Goal: Transaction & Acquisition: Purchase product/service

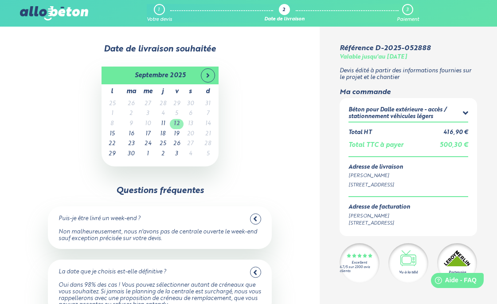
click at [179, 123] on td "12" at bounding box center [177, 124] width 14 height 10
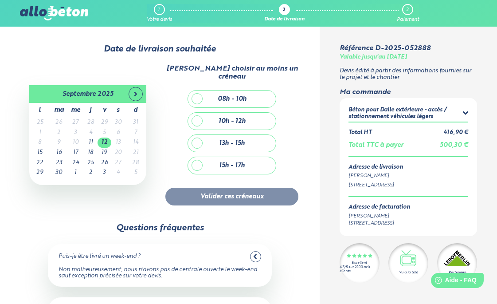
click at [197, 94] on div "08h - 10h" at bounding box center [232, 98] width 88 height 17
checkbox input "true"
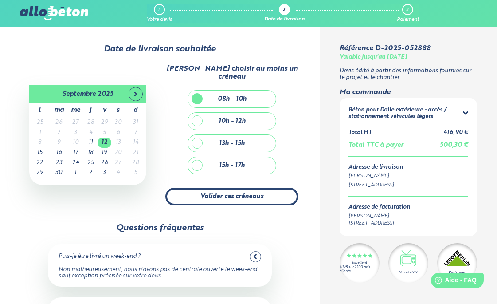
click at [248, 191] on button "Valider ces créneaux" at bounding box center [231, 197] width 133 height 18
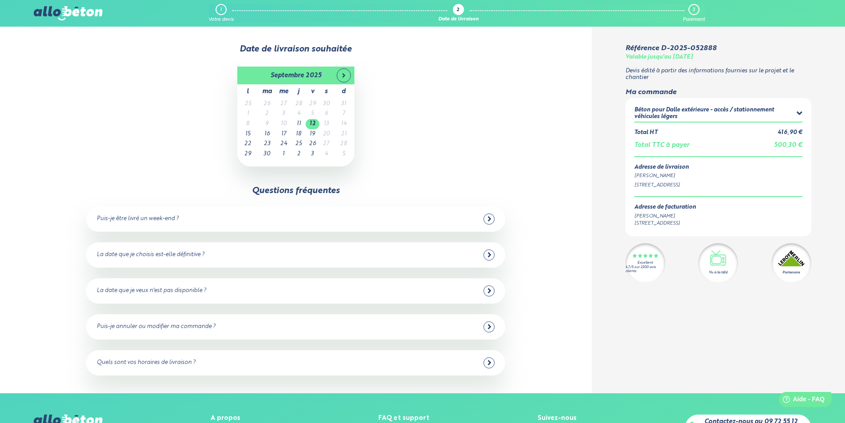
click at [481, 250] on div "La date que je choisis est-elle définitive ?" at bounding box center [296, 254] width 398 height 11
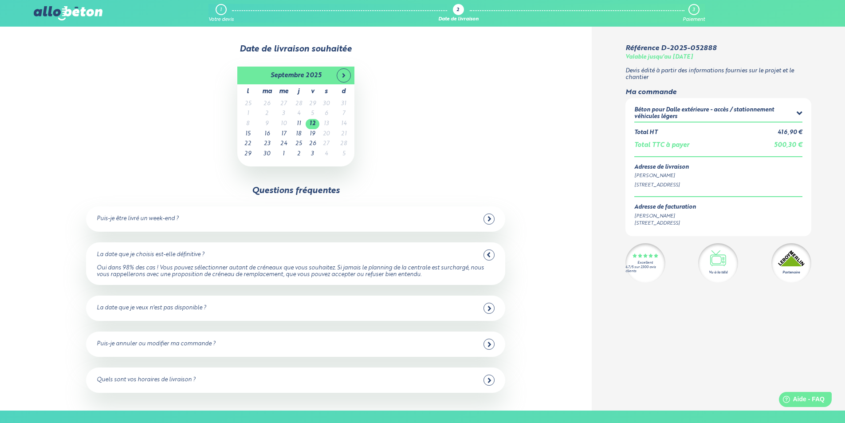
scroll to position [44, 0]
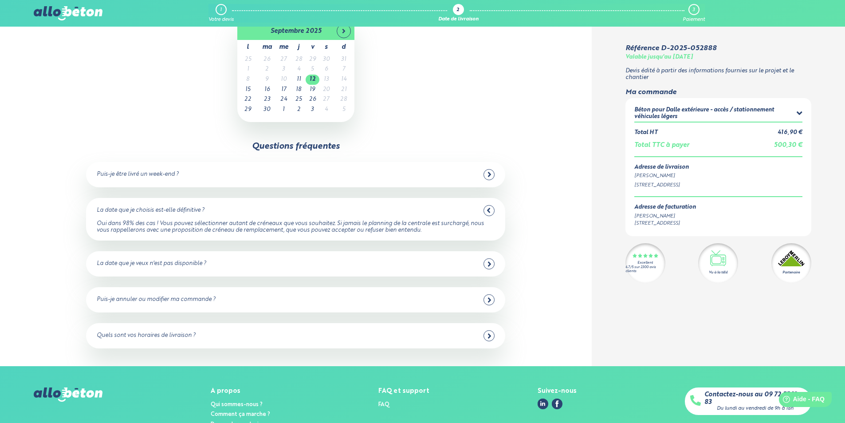
click at [487, 299] on icon at bounding box center [489, 300] width 4 height 8
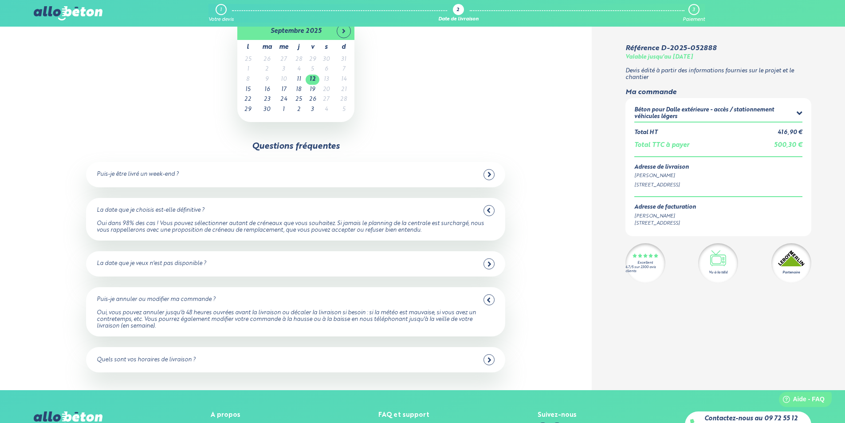
click at [485, 303] on div at bounding box center [488, 359] width 11 height 11
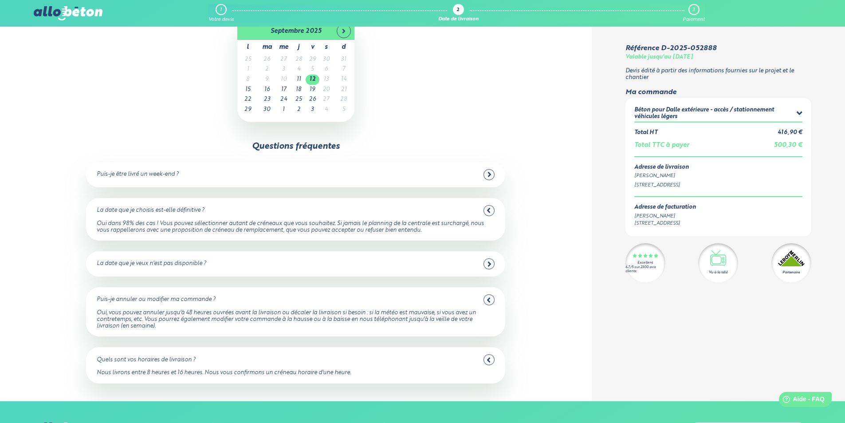
scroll to position [0, 0]
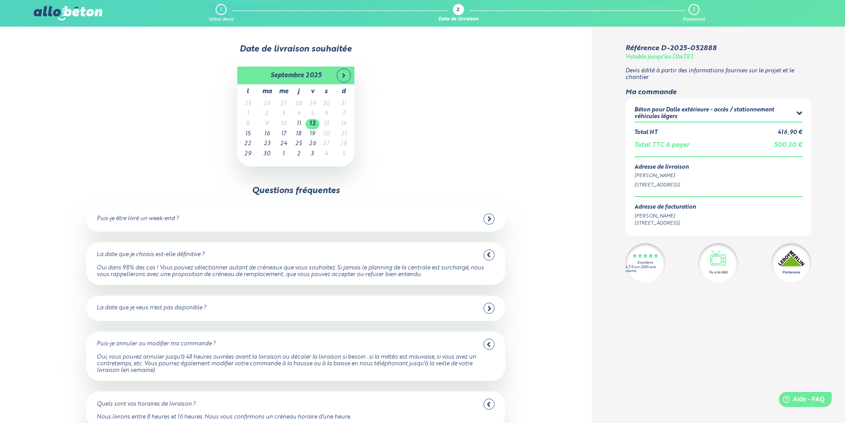
click at [497, 112] on icon at bounding box center [799, 113] width 6 height 9
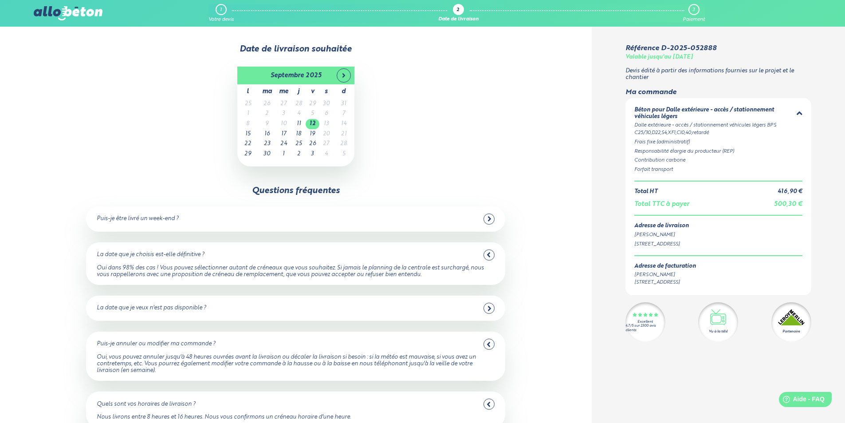
click at [497, 116] on icon at bounding box center [799, 113] width 6 height 9
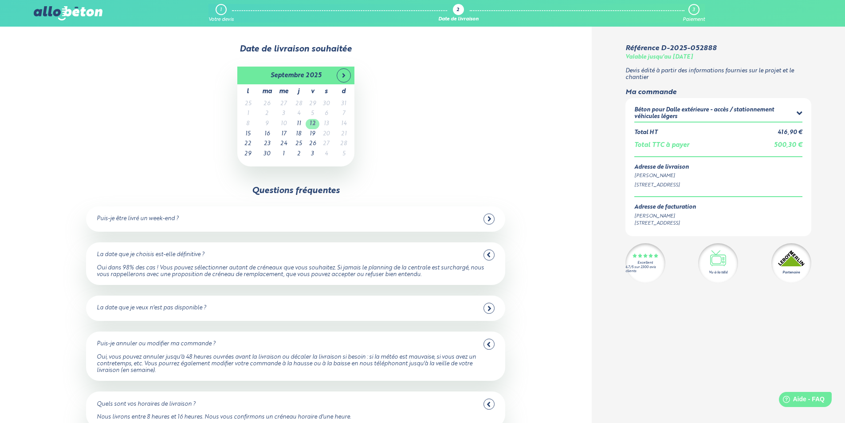
click at [315, 123] on td "12" at bounding box center [312, 124] width 14 height 10
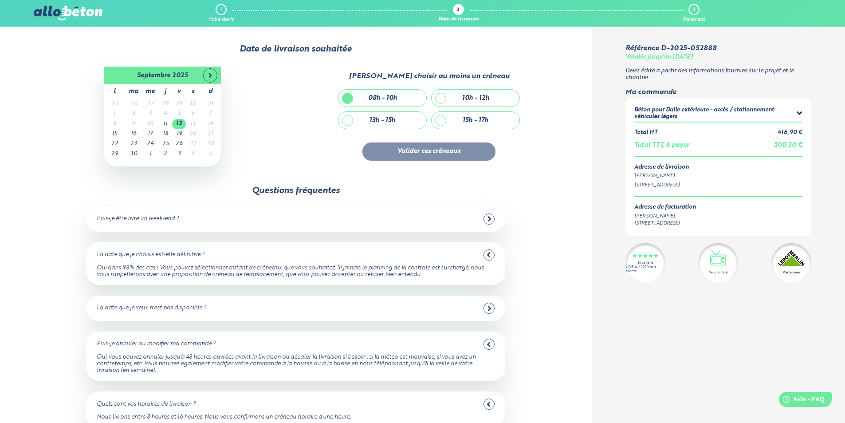
click at [396, 101] on div "08h - 10h" at bounding box center [382, 98] width 29 height 8
click at [370, 101] on div "08h - 10h" at bounding box center [382, 98] width 29 height 8
checkbox input "true"
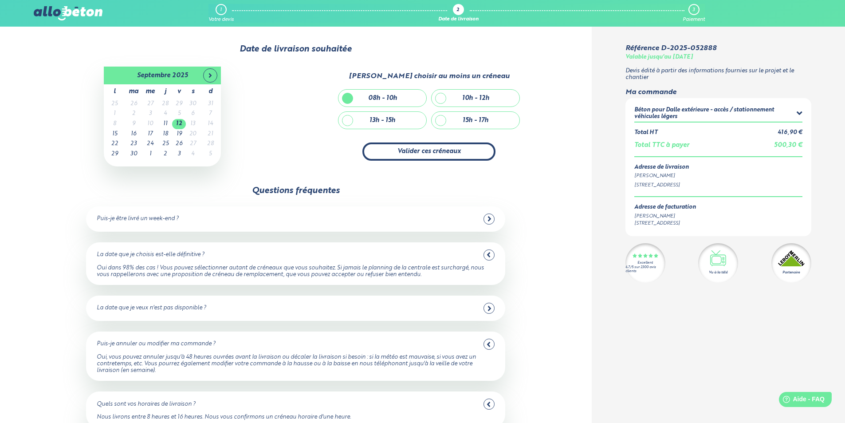
click at [399, 155] on button "Valider ces créneaux" at bounding box center [428, 151] width 133 height 18
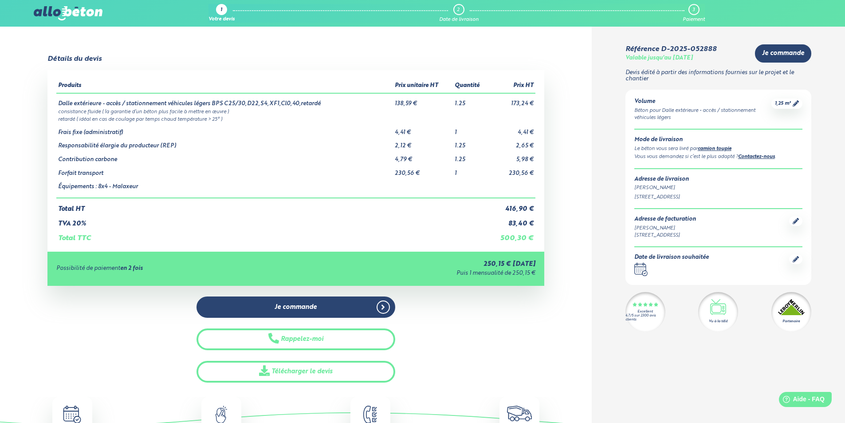
click at [48, 15] on img at bounding box center [68, 13] width 68 height 14
click at [49, 12] on img at bounding box center [68, 13] width 68 height 14
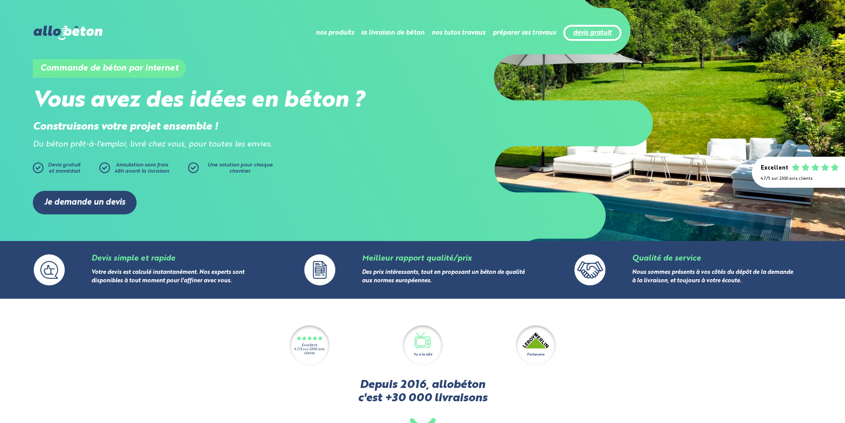
click at [597, 34] on link "devis gratuit" at bounding box center [592, 33] width 39 height 8
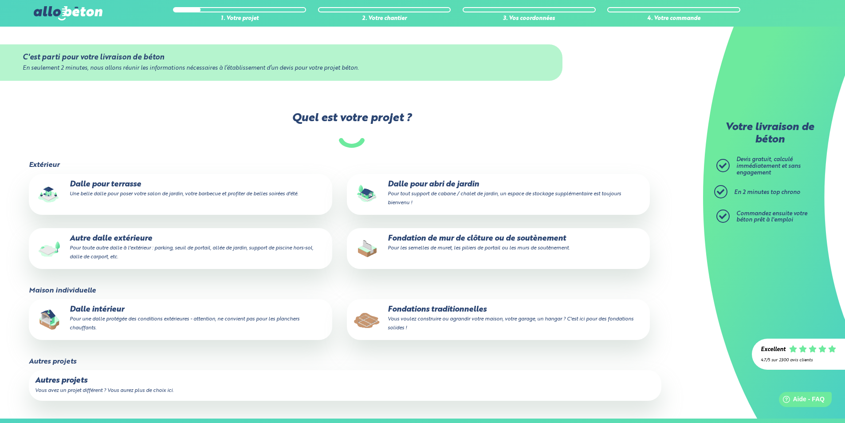
scroll to position [44, 0]
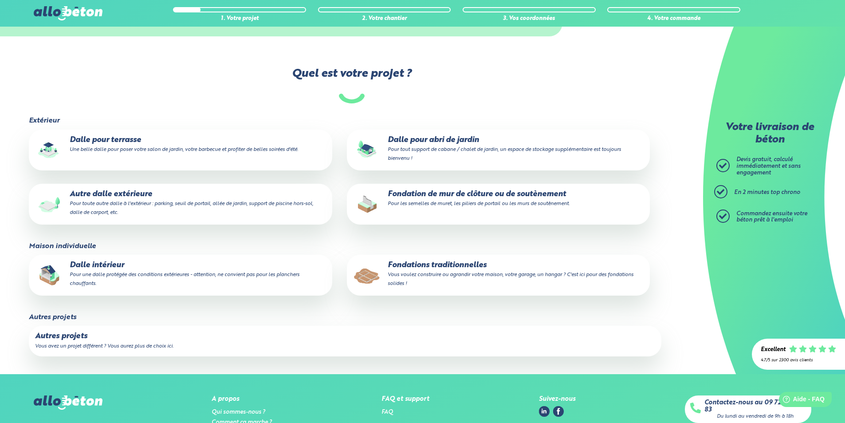
click at [186, 211] on p "Autre dalle extérieure Pour toute autre dalle à l'extérieur : parking, seuil de…" at bounding box center [180, 203] width 290 height 27
click at [0, 0] on input "Autre dalle extérieure Pour toute autre dalle à l'extérieur : parking, seuil de…" at bounding box center [0, 0] width 0 height 0
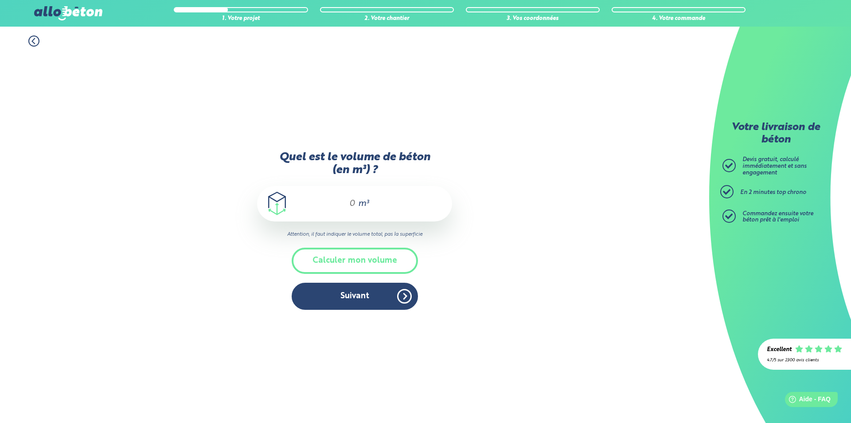
click at [358, 204] on span "m³" at bounding box center [363, 203] width 11 height 9
type input "1.25"
click at [353, 291] on button "Suivant" at bounding box center [355, 295] width 126 height 27
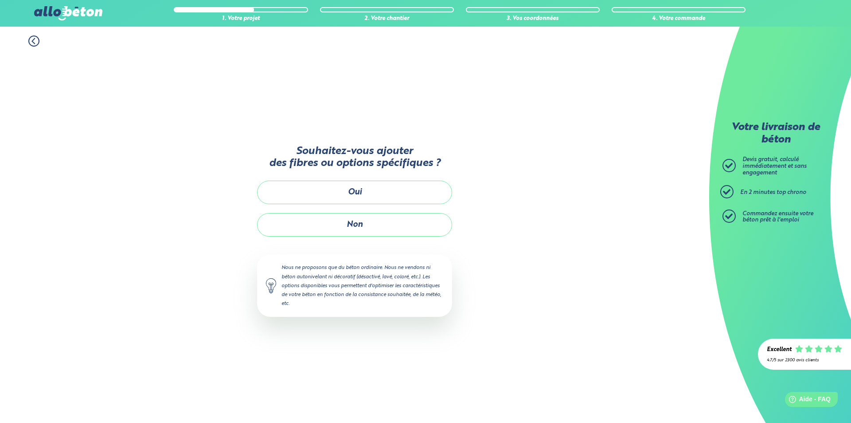
click at [391, 219] on button "Non" at bounding box center [354, 224] width 195 height 23
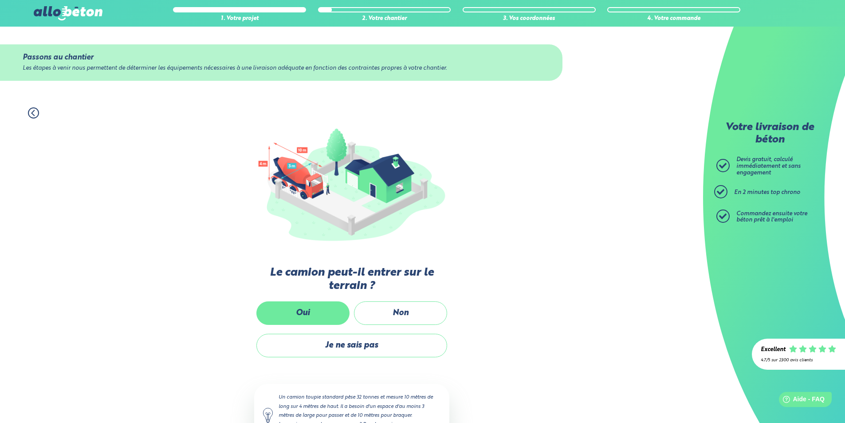
click at [321, 323] on label "Oui" at bounding box center [302, 312] width 93 height 23
click at [0, 0] on input "Oui" at bounding box center [0, 0] width 0 height 0
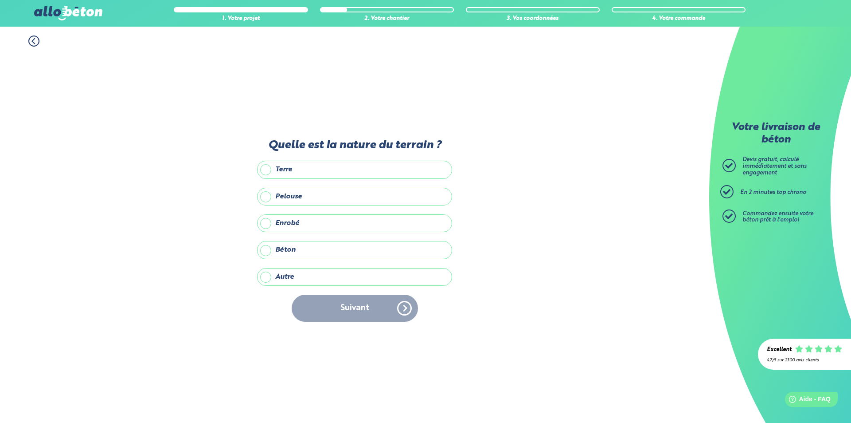
click at [294, 223] on label "Enrobé" at bounding box center [354, 223] width 195 height 18
click at [0, 0] on input "Enrobé" at bounding box center [0, 0] width 0 height 0
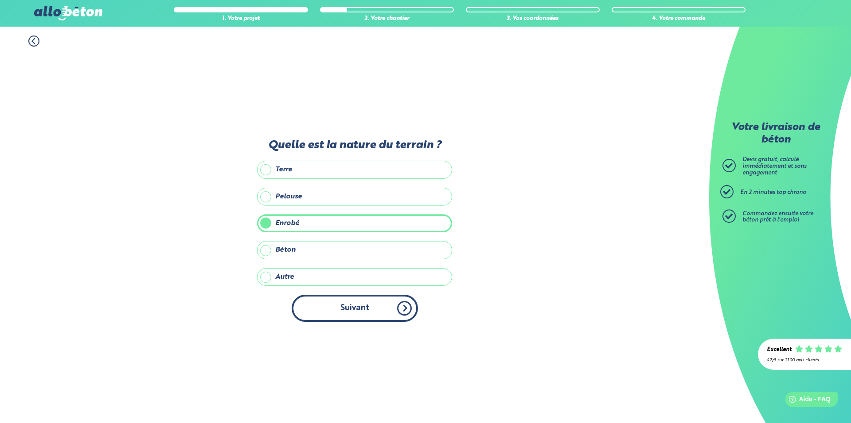
click at [371, 305] on button "Suivant" at bounding box center [355, 307] width 126 height 27
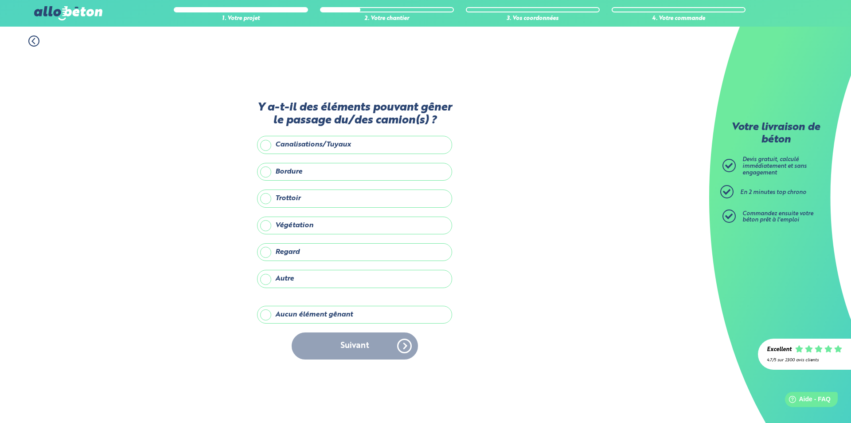
click at [318, 314] on label "Aucun élément gênant" at bounding box center [354, 314] width 195 height 18
click at [0, 0] on input "Aucun élément gênant" at bounding box center [0, 0] width 0 height 0
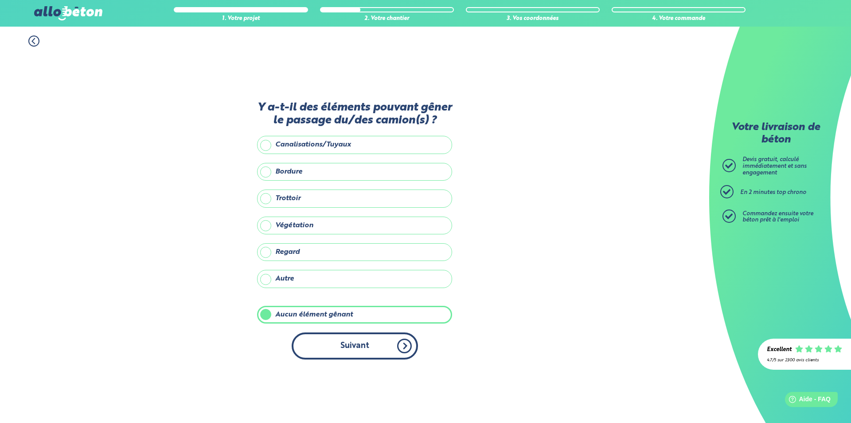
click at [340, 340] on button "Suivant" at bounding box center [355, 345] width 126 height 27
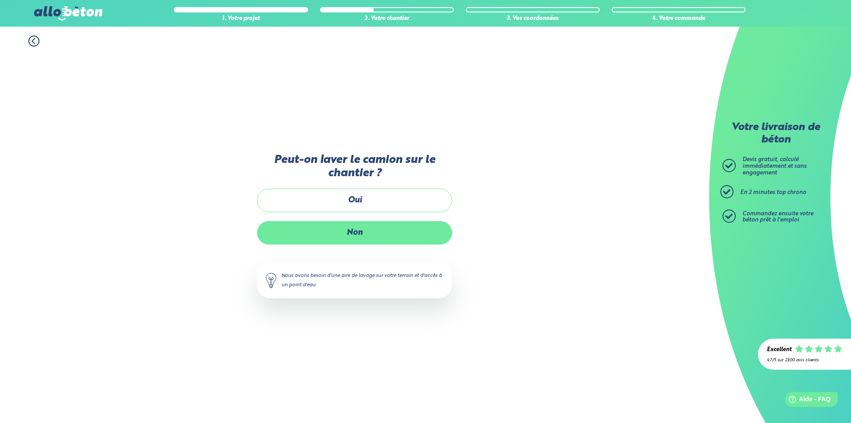
click at [363, 235] on label "Non" at bounding box center [354, 232] width 195 height 23
click at [0, 0] on input "Non" at bounding box center [0, 0] width 0 height 0
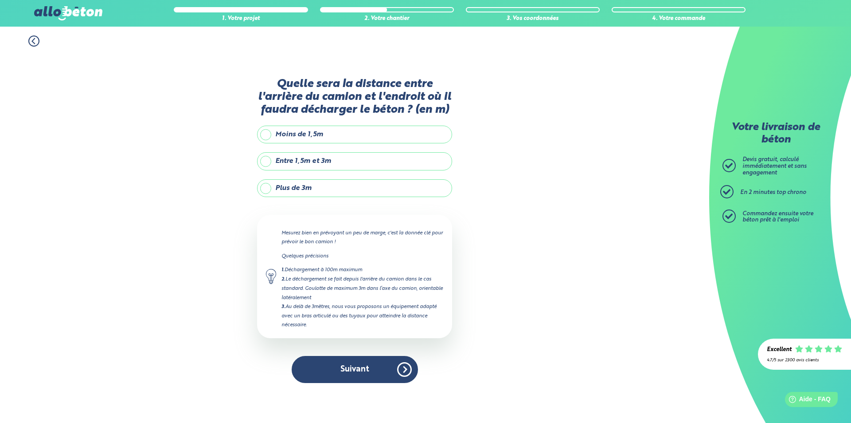
click at [381, 132] on label "Moins de 1,5m" at bounding box center [354, 134] width 195 height 18
click at [0, 0] on input "Moins de 1,5m" at bounding box center [0, 0] width 0 height 0
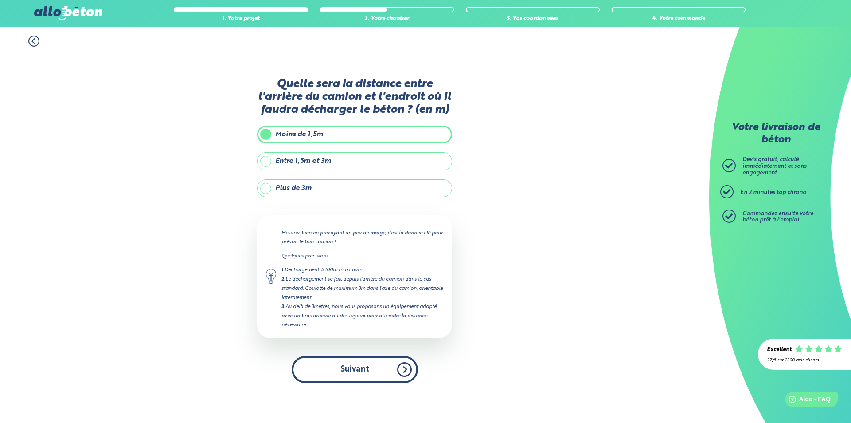
click at [359, 368] on button "Suivant" at bounding box center [355, 369] width 126 height 27
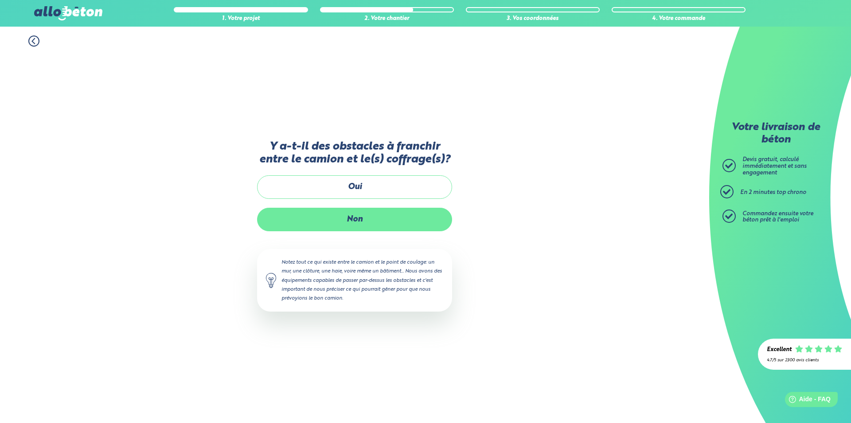
click at [389, 219] on label "Non" at bounding box center [354, 218] width 195 height 23
click at [0, 0] on input "Non" at bounding box center [0, 0] width 0 height 0
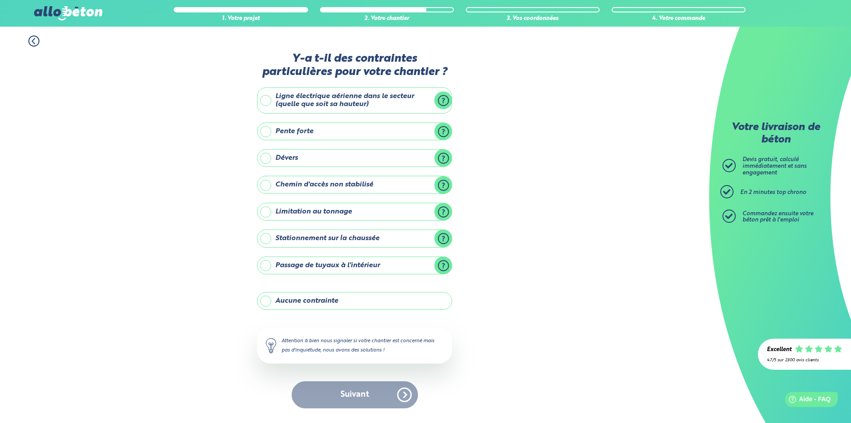
click at [371, 297] on label "Aucune contrainte" at bounding box center [354, 301] width 195 height 18
click at [0, 0] on input "Aucune contrainte" at bounding box center [0, 0] width 0 height 0
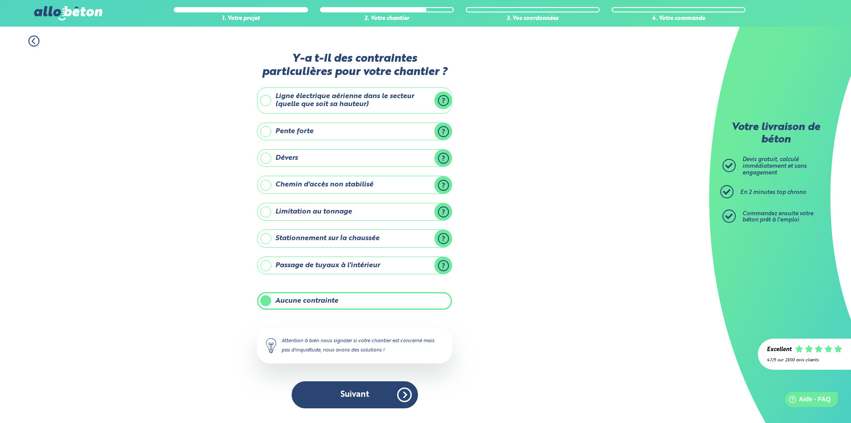
click at [339, 414] on div "Y-a t-il des contraintes particulières pour votre chantier ? Ligne électrique a…" at bounding box center [354, 234] width 195 height 364
click at [347, 403] on button "Suivant" at bounding box center [355, 394] width 126 height 27
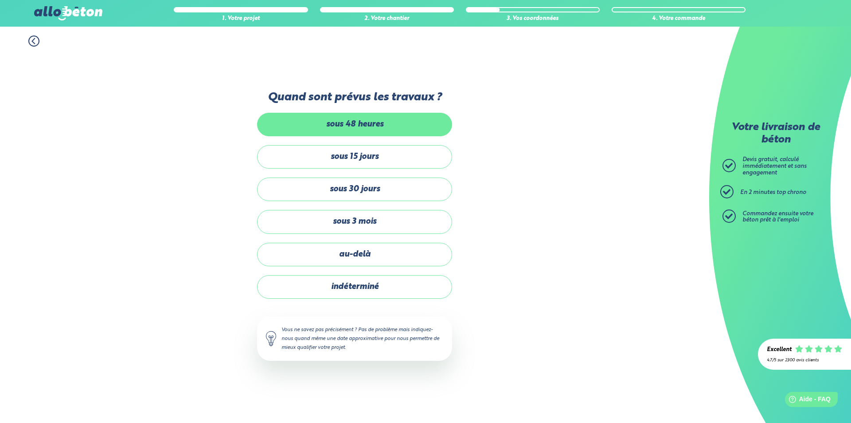
click at [373, 127] on label "sous 48 heures" at bounding box center [354, 124] width 195 height 23
click at [0, 0] on input "sous 48 heures" at bounding box center [0, 0] width 0 height 0
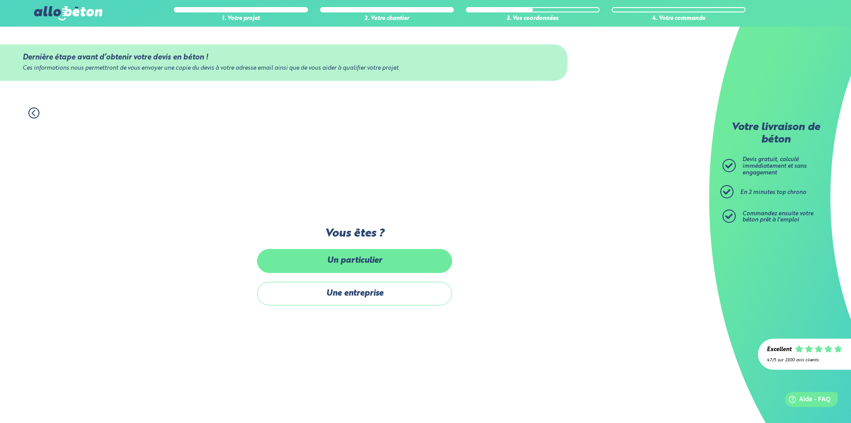
click at [377, 254] on label "Un particulier" at bounding box center [354, 260] width 195 height 23
click at [0, 0] on input "Un particulier" at bounding box center [0, 0] width 0 height 0
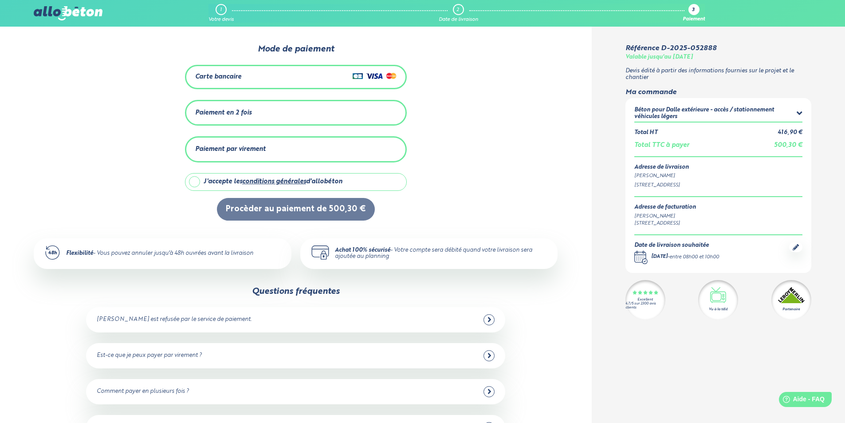
click at [286, 79] on div "Carte bancaire" at bounding box center [295, 76] width 201 height 13
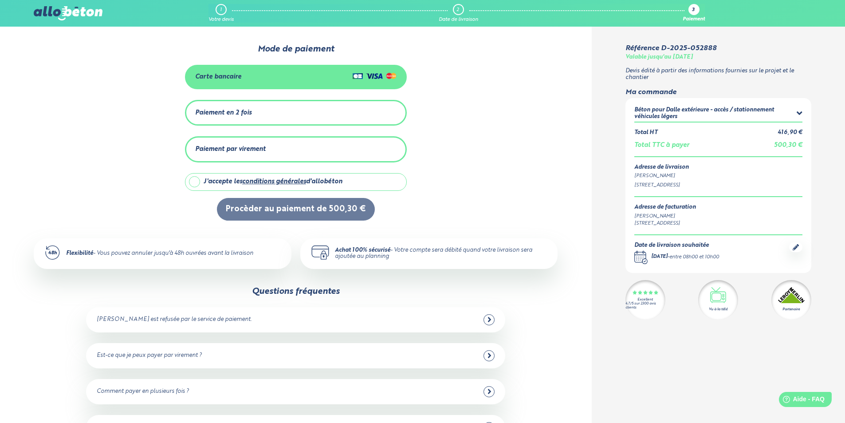
click at [196, 179] on label "J'accepte les conditions générales d'allobéton" at bounding box center [296, 182] width 222 height 18
checkbox input "true"
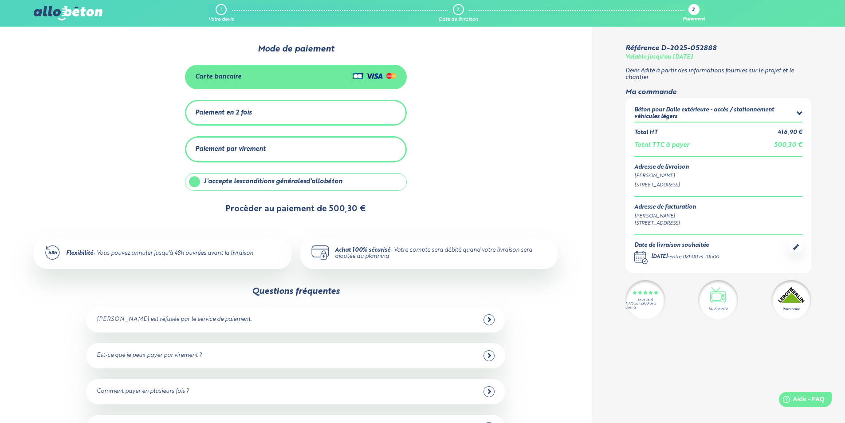
click at [344, 206] on button "Procèder au paiement de 500,30 €" at bounding box center [296, 209] width 158 height 23
